Goal: Task Accomplishment & Management: Use online tool/utility

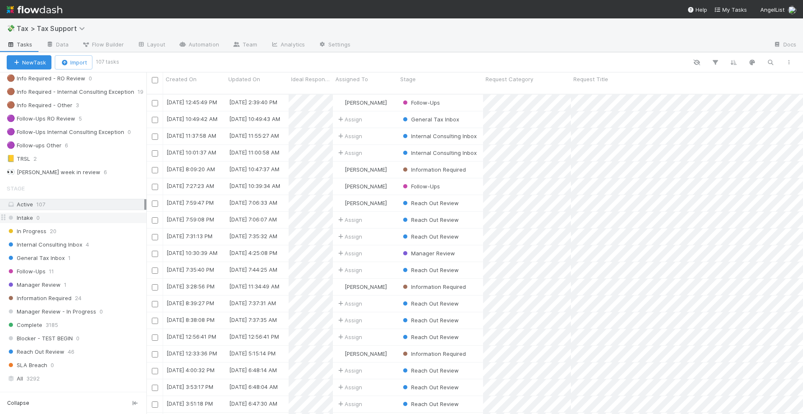
scroll to position [105, 0]
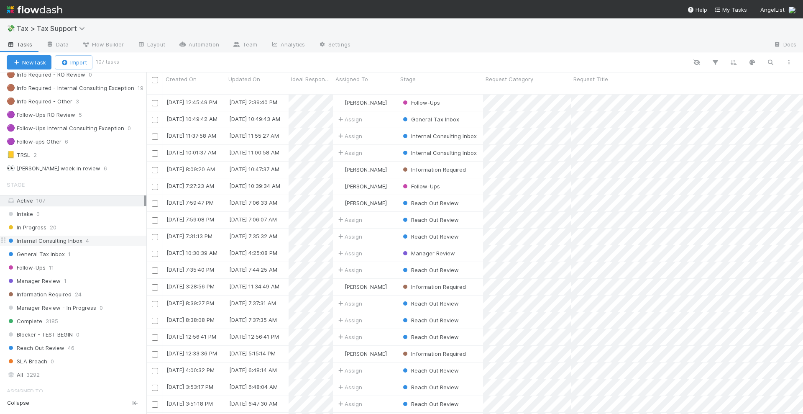
click at [81, 238] on div "Internal Consulting Inbox 4" at bounding box center [77, 240] width 140 height 10
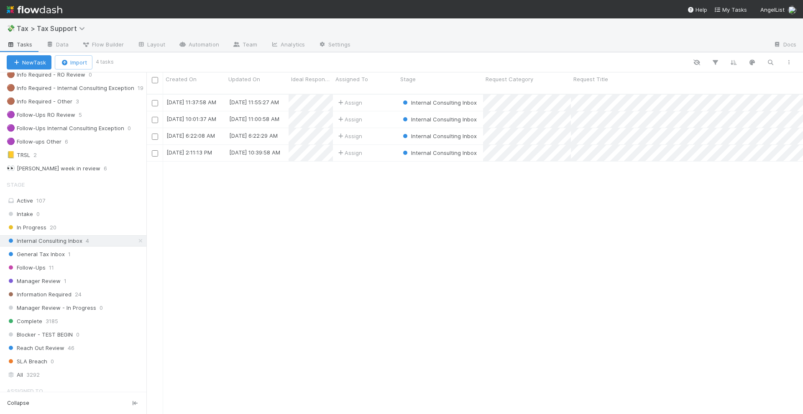
scroll to position [319, 649]
click at [375, 94] on div "Assign" at bounding box center [365, 102] width 65 height 16
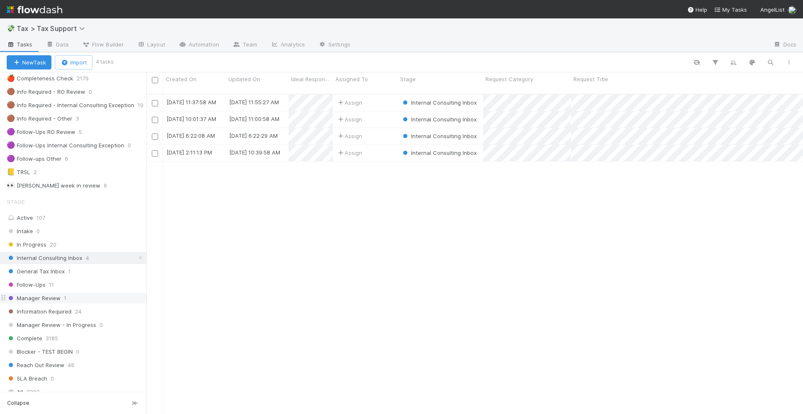
scroll to position [105, 0]
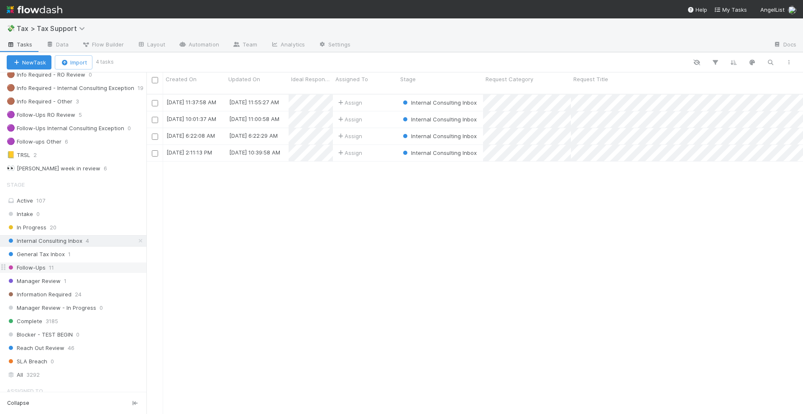
click at [65, 267] on div "Follow-Ups 11" at bounding box center [77, 267] width 140 height 10
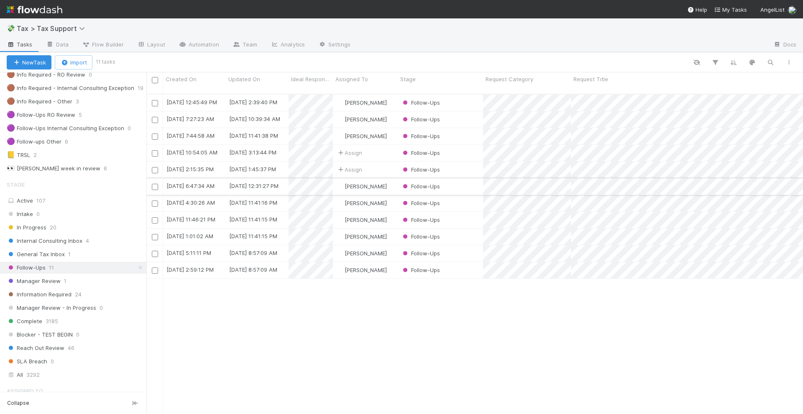
scroll to position [319, 649]
click at [456, 94] on div "Follow-Ups" at bounding box center [440, 102] width 85 height 16
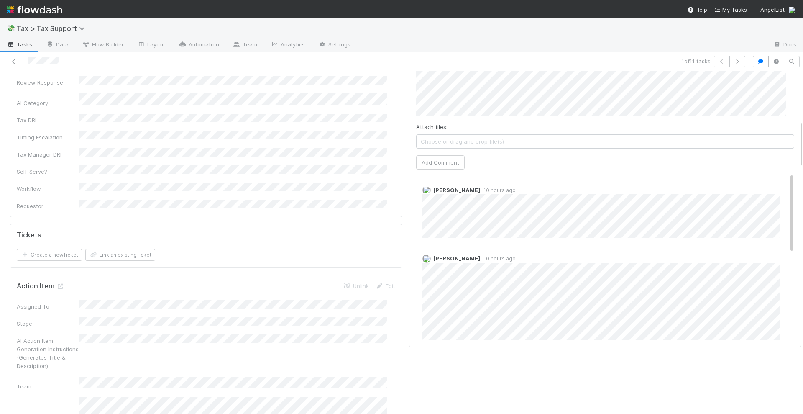
scroll to position [575, 0]
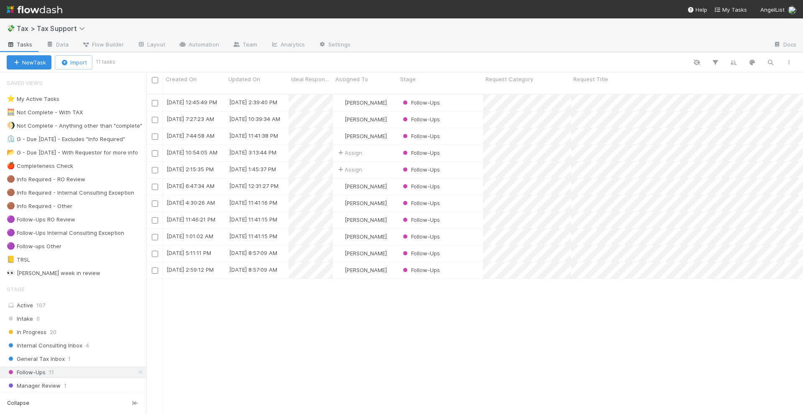
scroll to position [319, 649]
click at [461, 145] on div "Follow-Ups" at bounding box center [440, 153] width 85 height 16
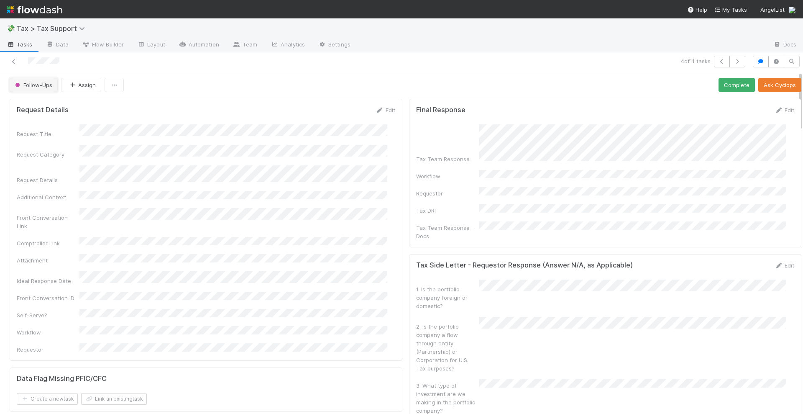
click at [43, 84] on span "Follow-Ups" at bounding box center [32, 85] width 39 height 7
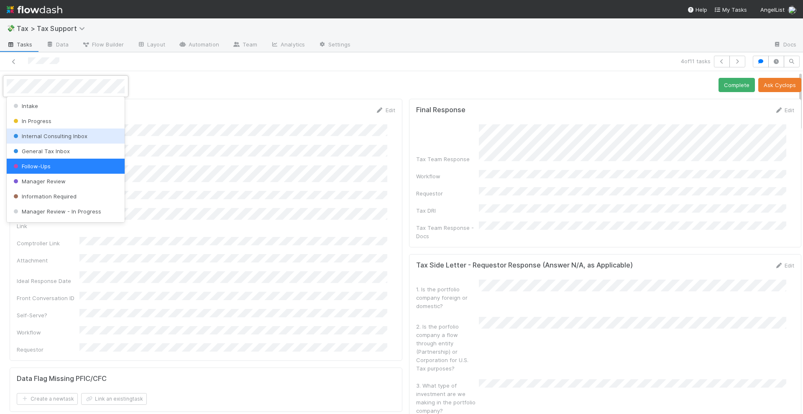
click at [64, 135] on span "Internal Consulting Inbox" at bounding box center [50, 136] width 76 height 7
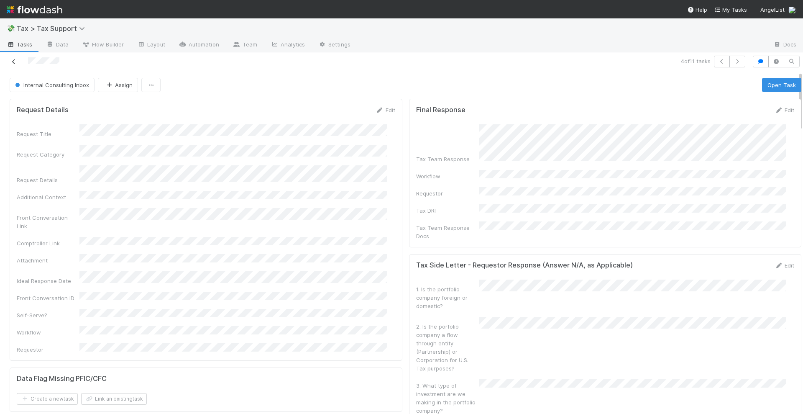
click at [16, 59] on icon at bounding box center [14, 61] width 8 height 5
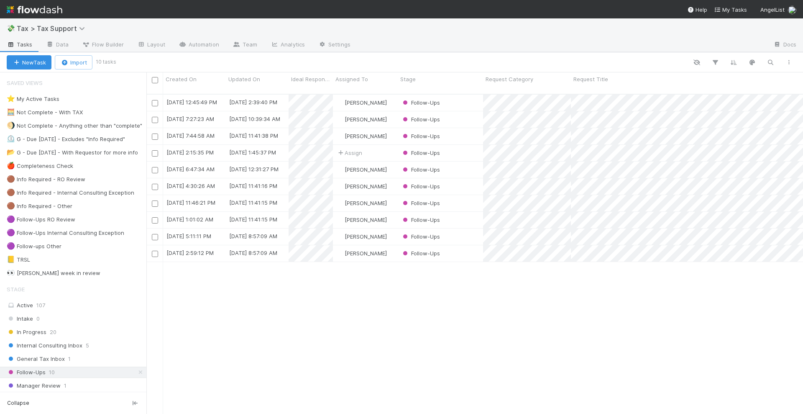
scroll to position [319, 649]
